Goal: Task Accomplishment & Management: Complete application form

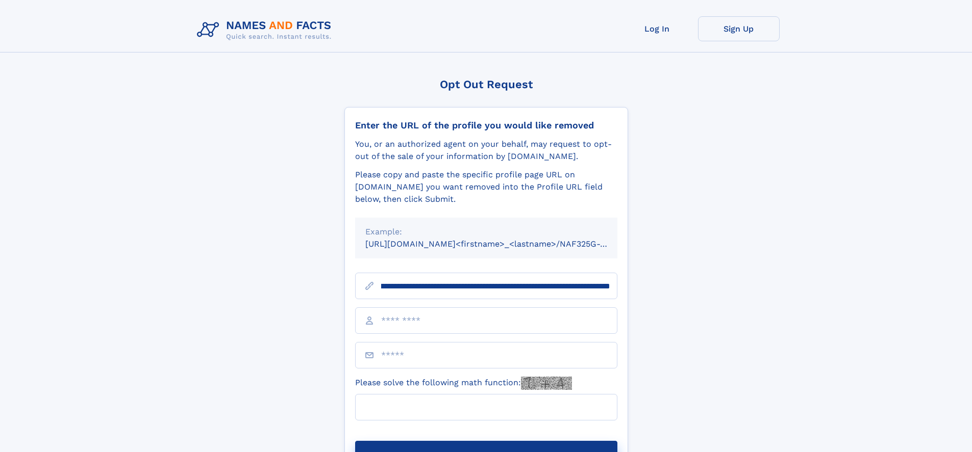
scroll to position [0, 118]
type input "**********"
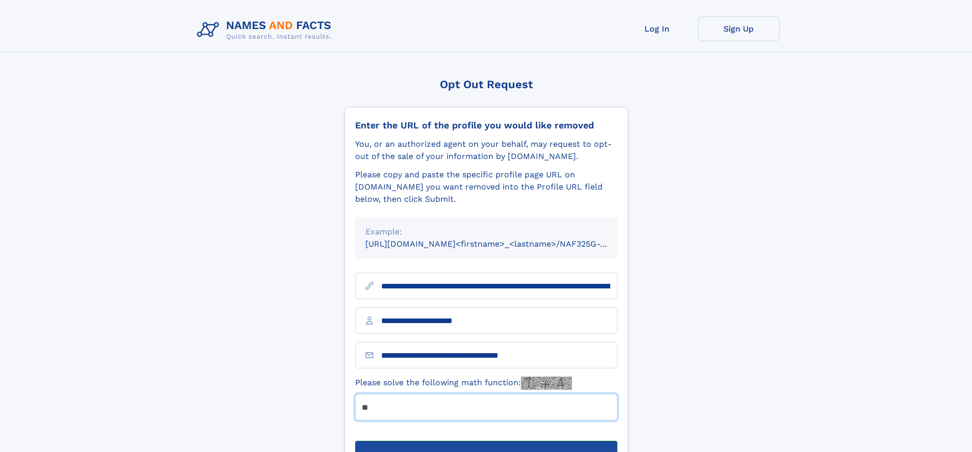
type input "**"
click at [486, 441] on button "Submit Opt Out Request" at bounding box center [486, 457] width 262 height 33
